Goal: Find specific page/section: Find specific page/section

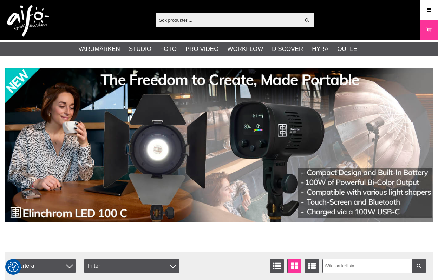
click at [217, 20] on input "text" at bounding box center [228, 20] width 145 height 11
paste input "EL-10310"
type input "EL-10310"
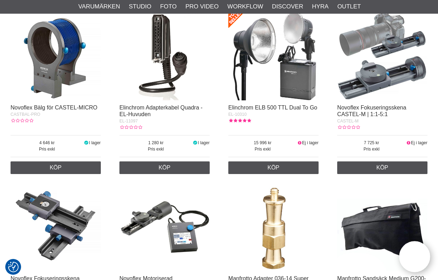
scroll to position [844, 0]
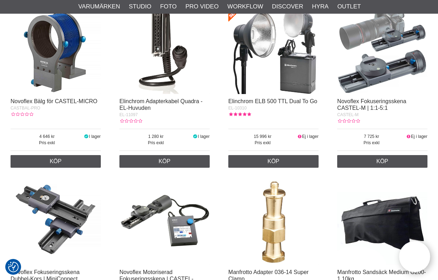
click at [266, 53] on img at bounding box center [273, 49] width 90 height 90
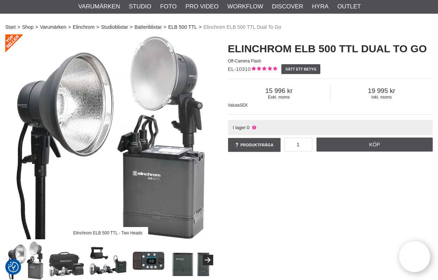
scroll to position [35, 0]
